Goal: Task Accomplishment & Management: Manage account settings

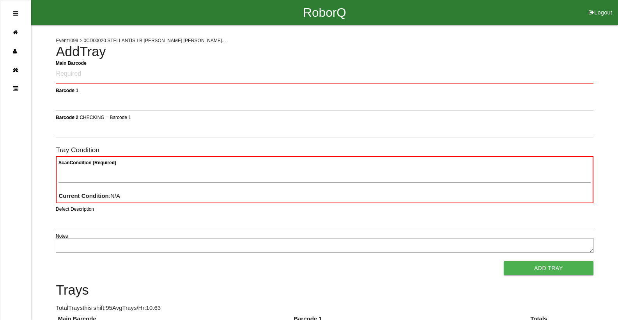
click at [13, 16] on ul at bounding box center [15, 160] width 31 height 320
click at [18, 15] on icon at bounding box center [15, 14] width 5 height 6
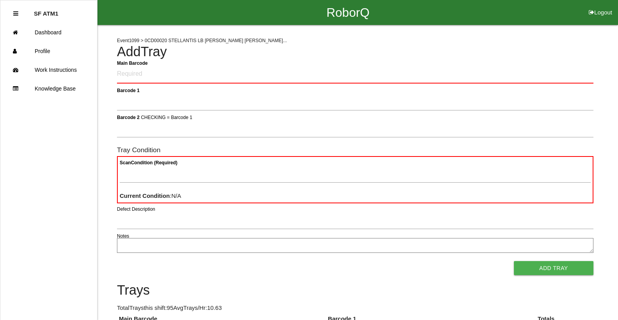
click at [19, 16] on li "SF ATM1" at bounding box center [48, 13] width 71 height 19
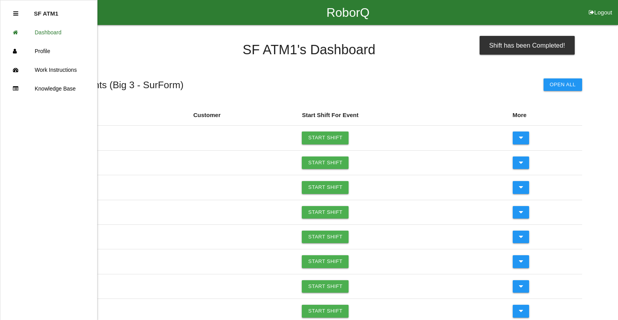
click at [598, 8] on li "Logout" at bounding box center [600, 12] width 35 height 25
click at [598, 6] on button "Logout" at bounding box center [600, 3] width 35 height 6
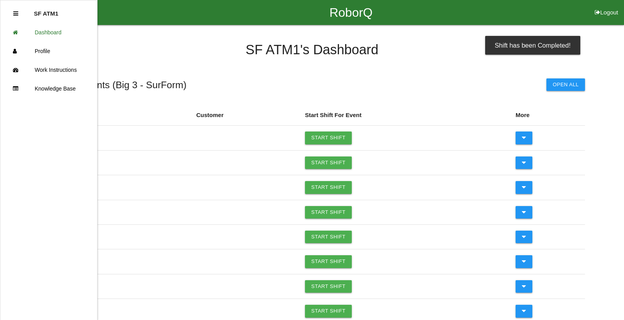
select select "Worker"
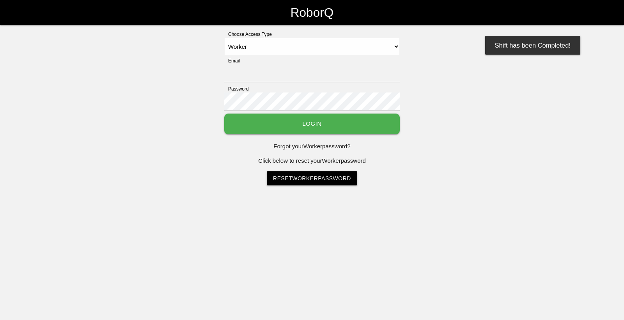
type input "[EMAIL_ADDRESS][DOMAIN_NAME]"
